Goal: Information Seeking & Learning: Check status

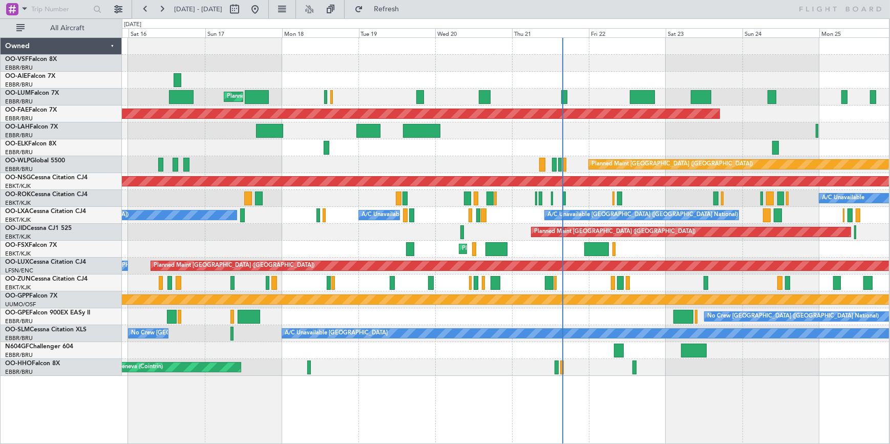
click at [871, 247] on div "Planned Maint [GEOGRAPHIC_DATA] ([GEOGRAPHIC_DATA] National) Planned Maint [GEO…" at bounding box center [505, 207] width 767 height 338
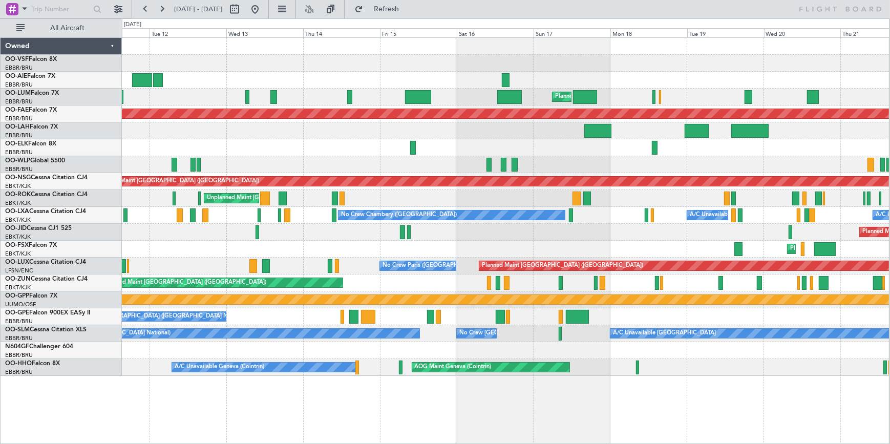
click at [691, 193] on div "Planned Maint [GEOGRAPHIC_DATA] ([GEOGRAPHIC_DATA] National) Unplanned Maint [G…" at bounding box center [505, 207] width 767 height 338
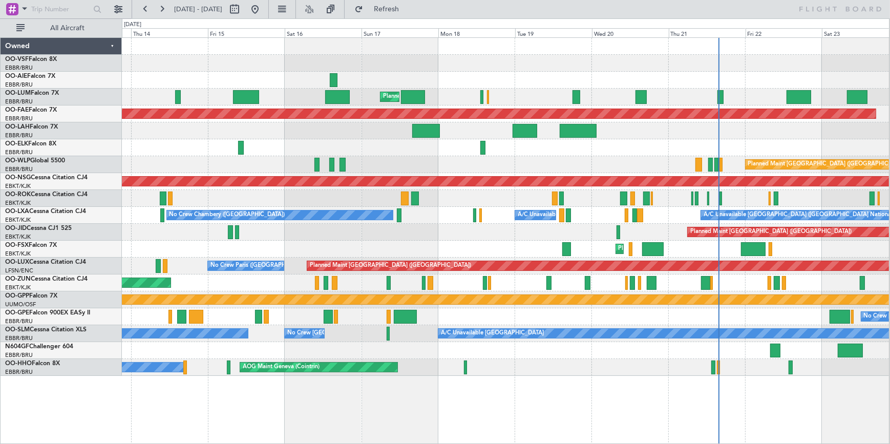
click at [400, 131] on div "Planned Maint [GEOGRAPHIC_DATA] ([GEOGRAPHIC_DATA] National) Planned Maint [GEO…" at bounding box center [505, 207] width 767 height 338
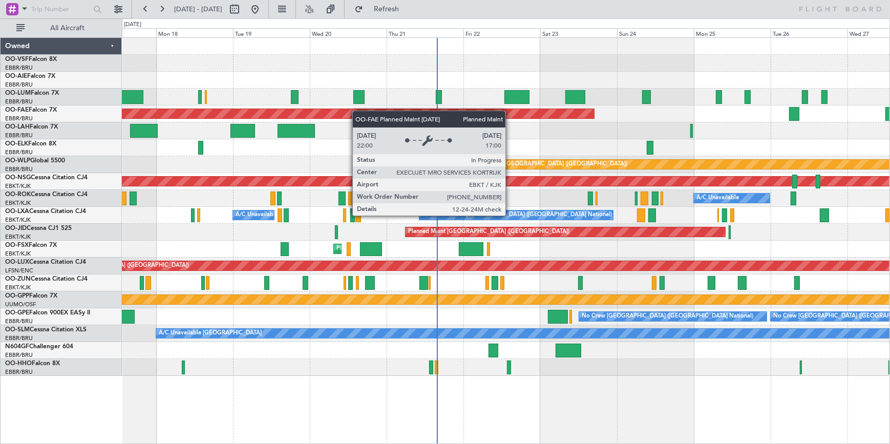
click at [353, 112] on div "Planned Maint [GEOGRAPHIC_DATA] ([GEOGRAPHIC_DATA] National) Planned Maint [GEO…" at bounding box center [506, 207] width 768 height 338
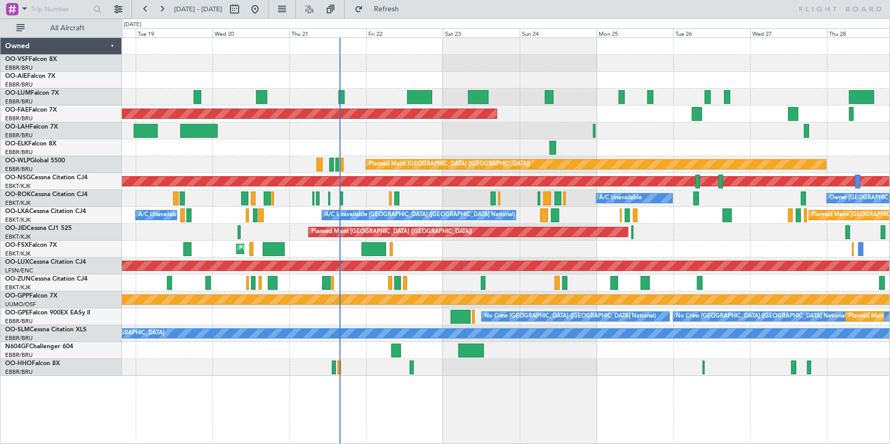
click at [490, 81] on div "Planned Maint [GEOGRAPHIC_DATA] ([GEOGRAPHIC_DATA] National) Planned Maint [GEO…" at bounding box center [506, 207] width 768 height 338
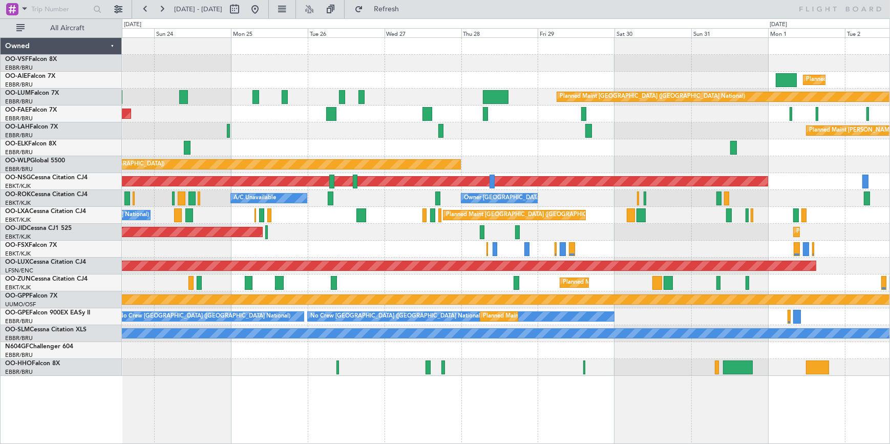
click at [457, 102] on div "Planned Maint [GEOGRAPHIC_DATA] ([GEOGRAPHIC_DATA] National) Owner [GEOGRAPHIC_…" at bounding box center [506, 97] width 768 height 17
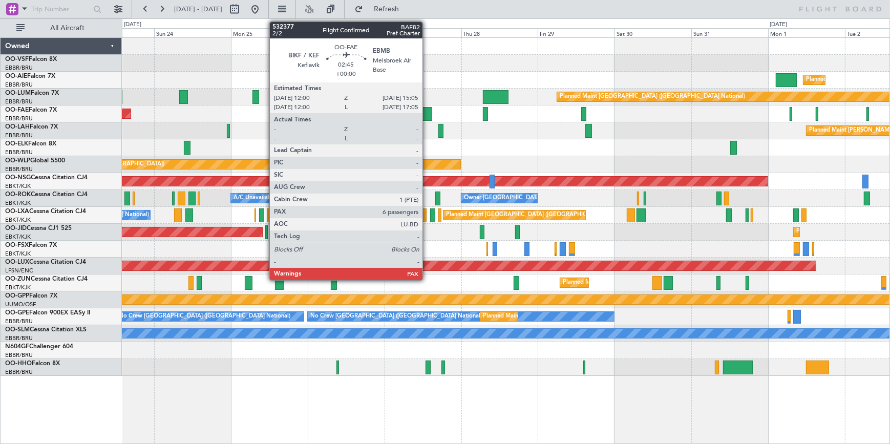
click at [423, 115] on div at bounding box center [428, 114] width 10 height 14
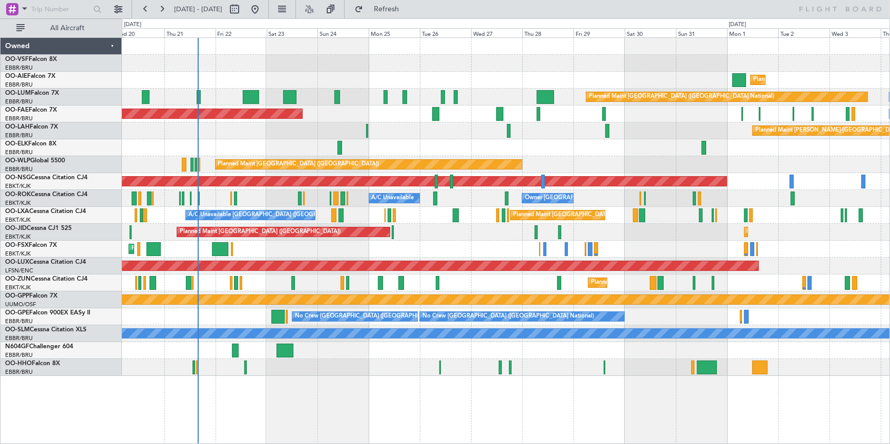
click at [697, 62] on div at bounding box center [506, 63] width 768 height 17
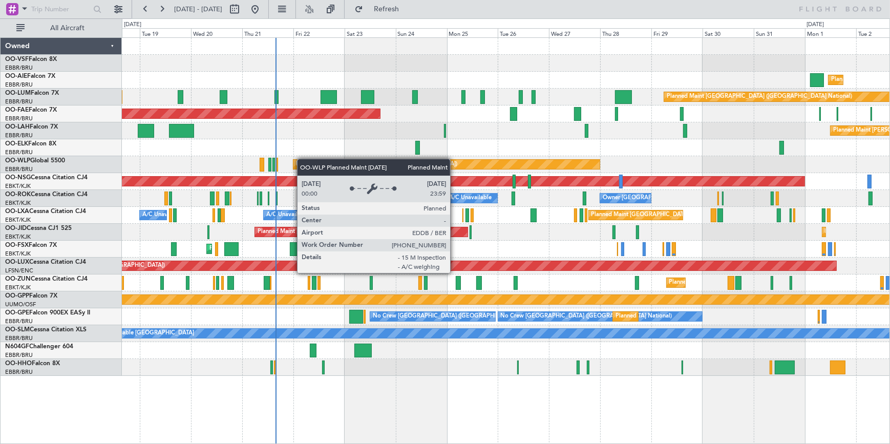
click at [305, 159] on div "Planned Maint [GEOGRAPHIC_DATA] ([GEOGRAPHIC_DATA]) Planned Maint [GEOGRAPHIC_D…" at bounding box center [506, 207] width 768 height 338
